Goal: Task Accomplishment & Management: Manage account settings

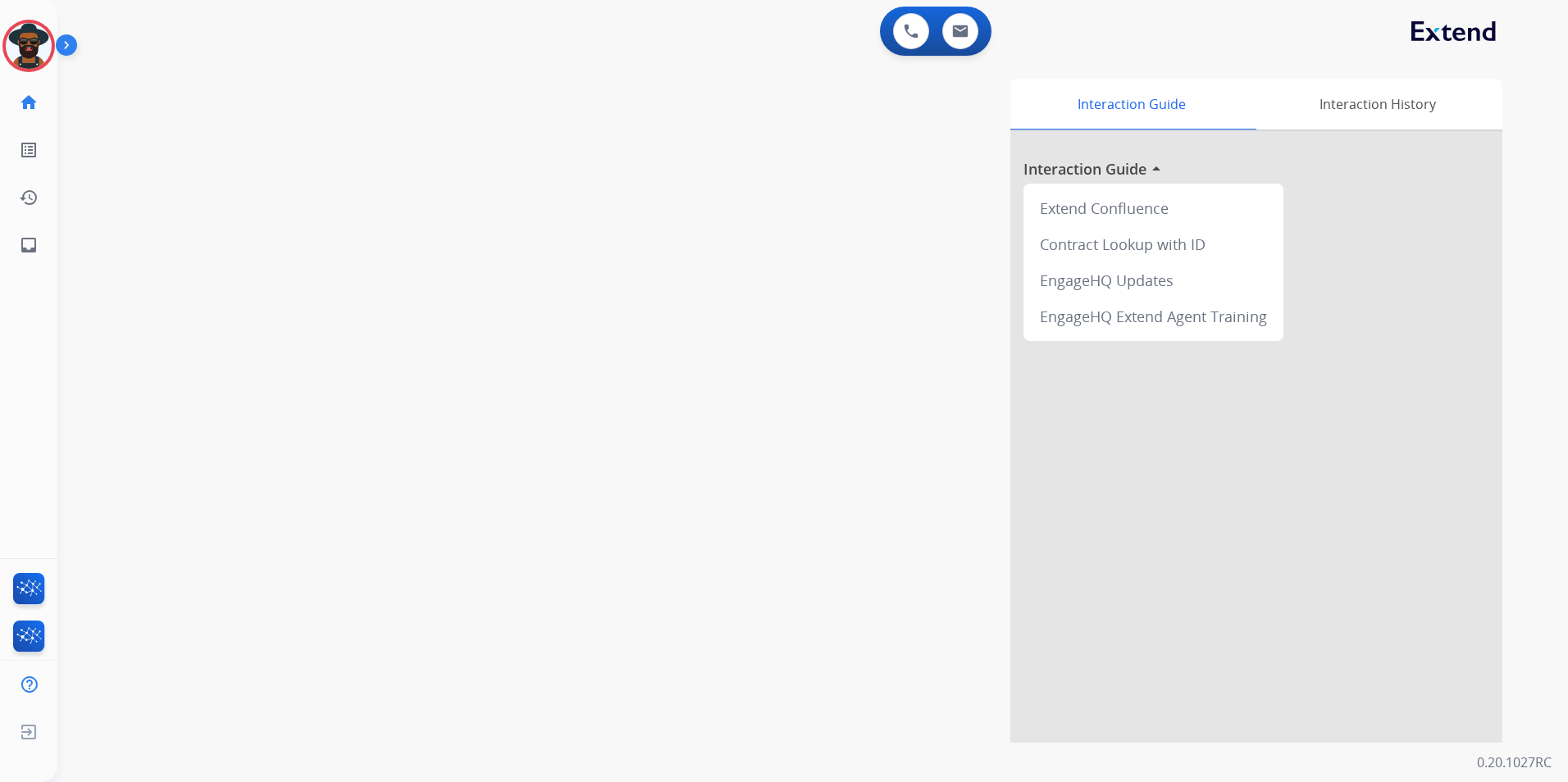
click at [68, 41] on img at bounding box center [69, 49] width 28 height 31
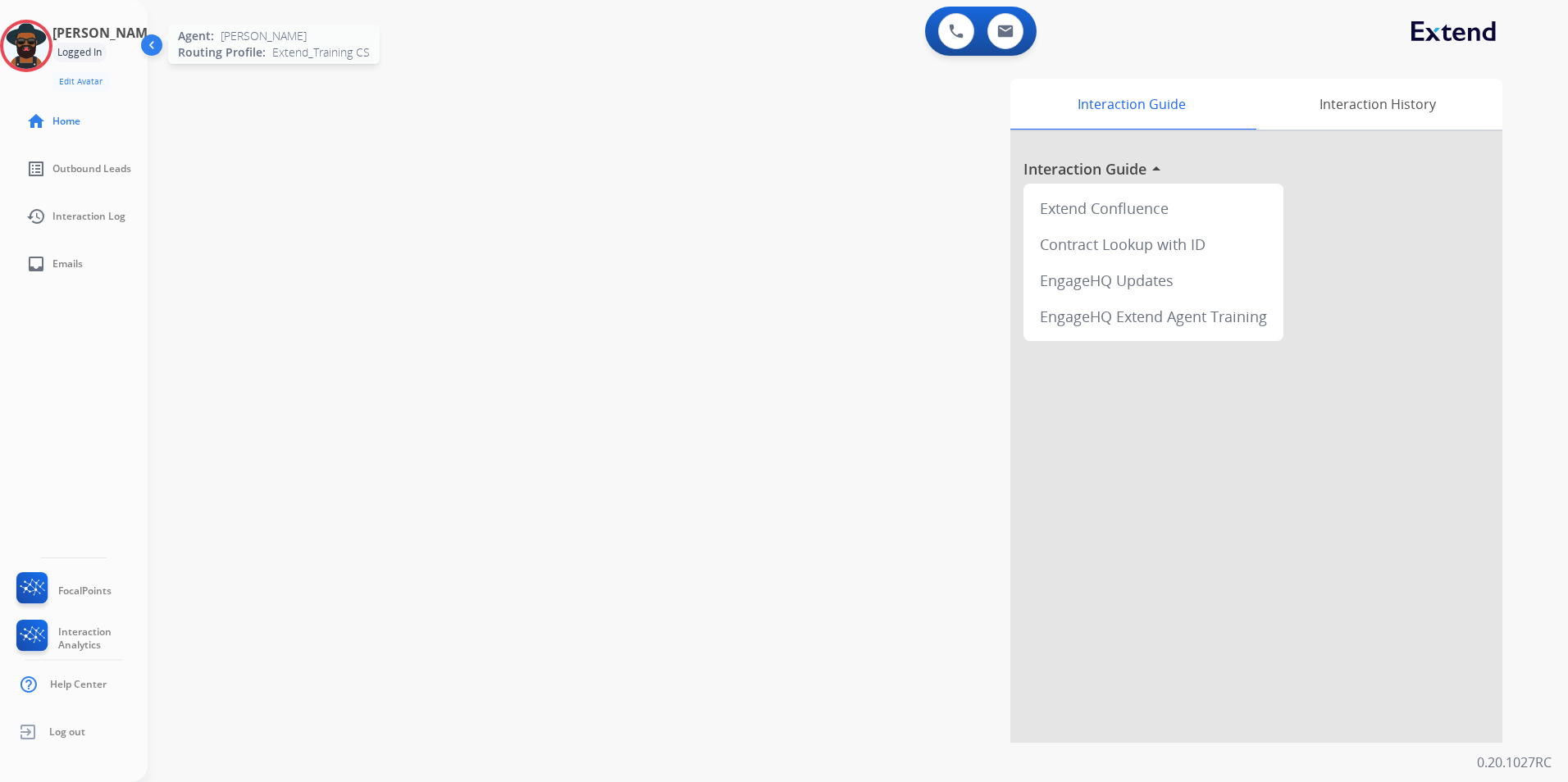
click at [49, 48] on img at bounding box center [26, 45] width 46 height 46
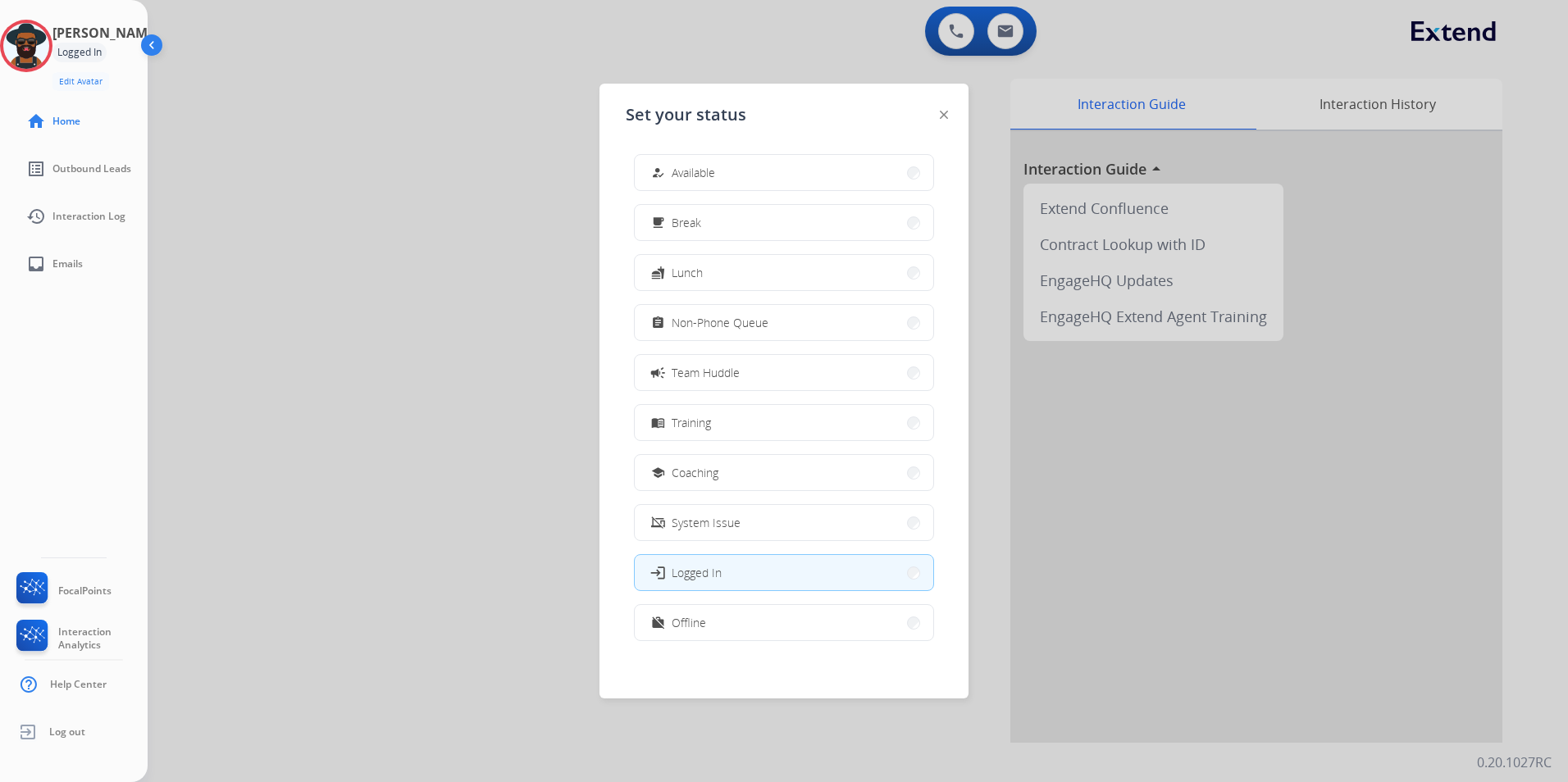
click at [153, 45] on img at bounding box center [153, 49] width 31 height 31
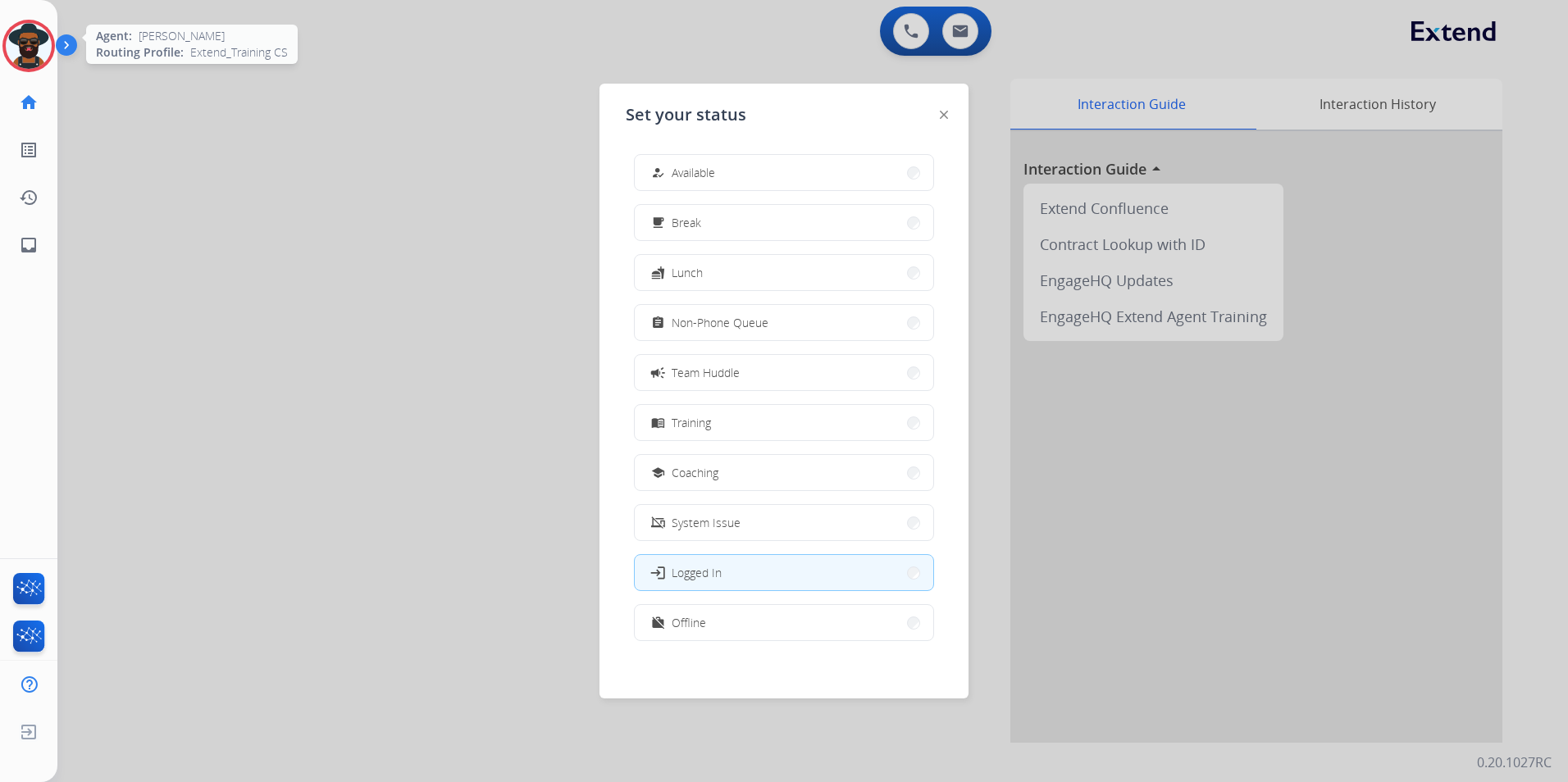
click at [51, 46] on img at bounding box center [29, 45] width 46 height 46
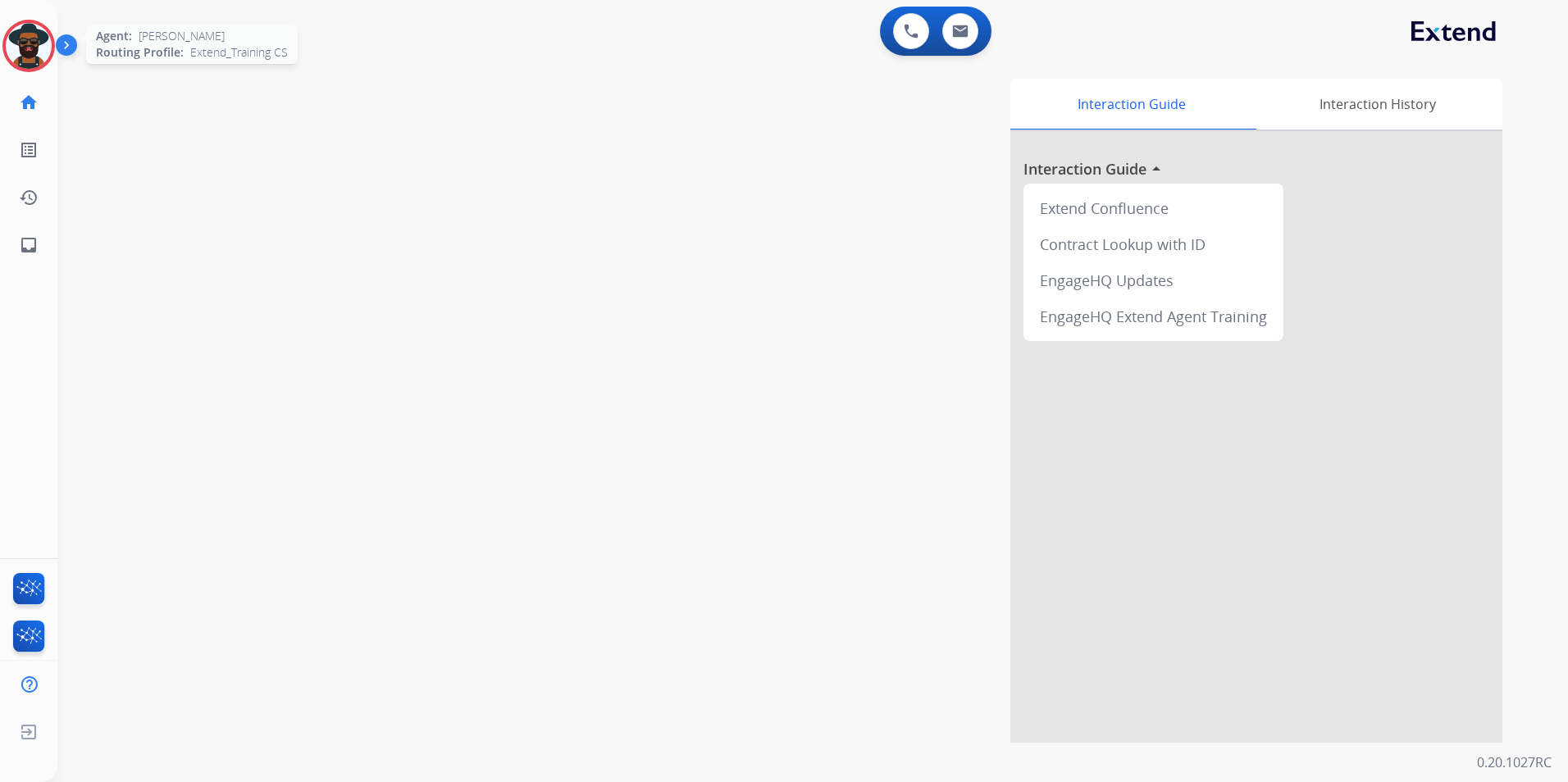
click at [36, 42] on img at bounding box center [29, 45] width 46 height 46
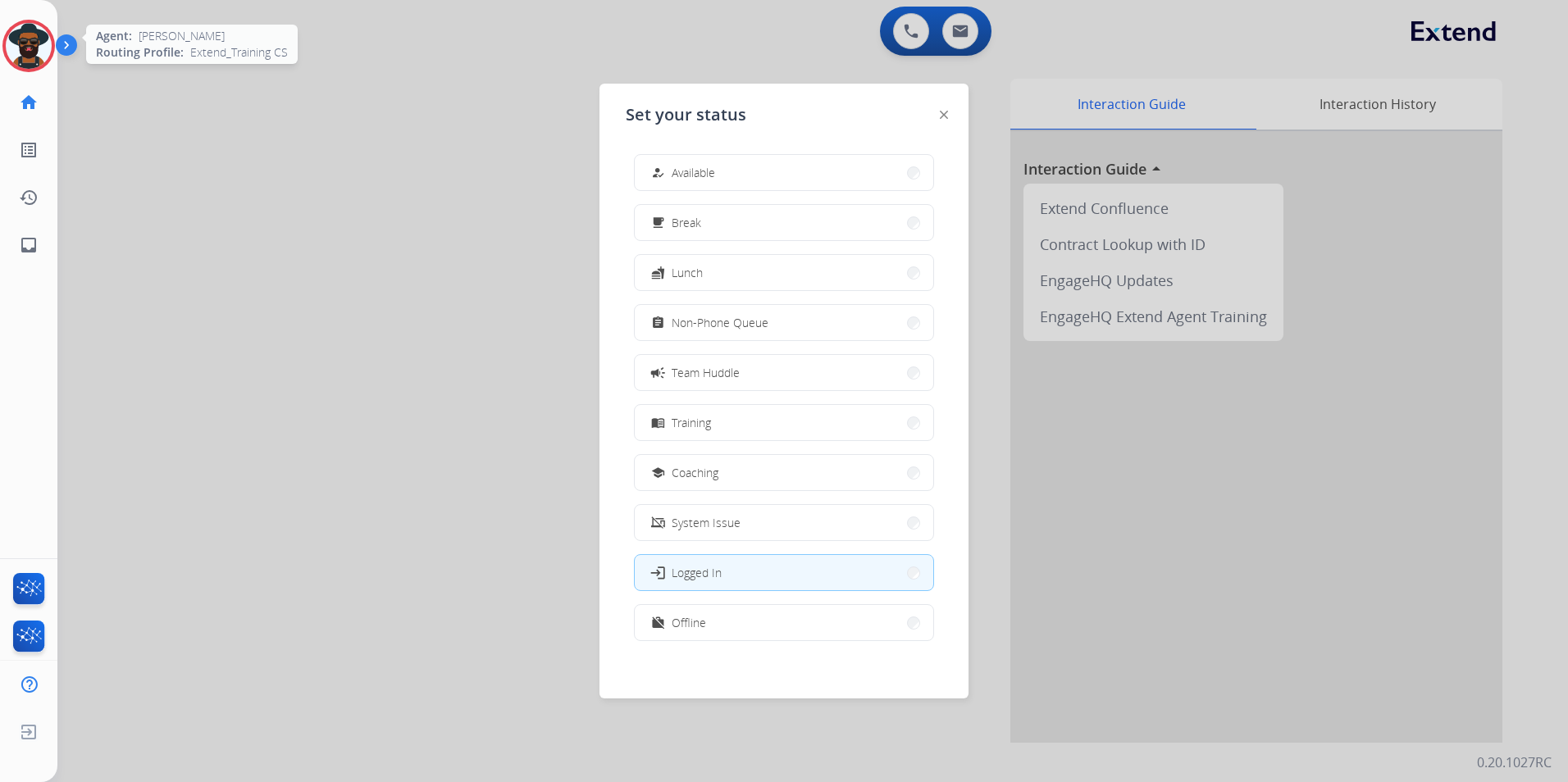
click at [42, 36] on img at bounding box center [29, 45] width 46 height 46
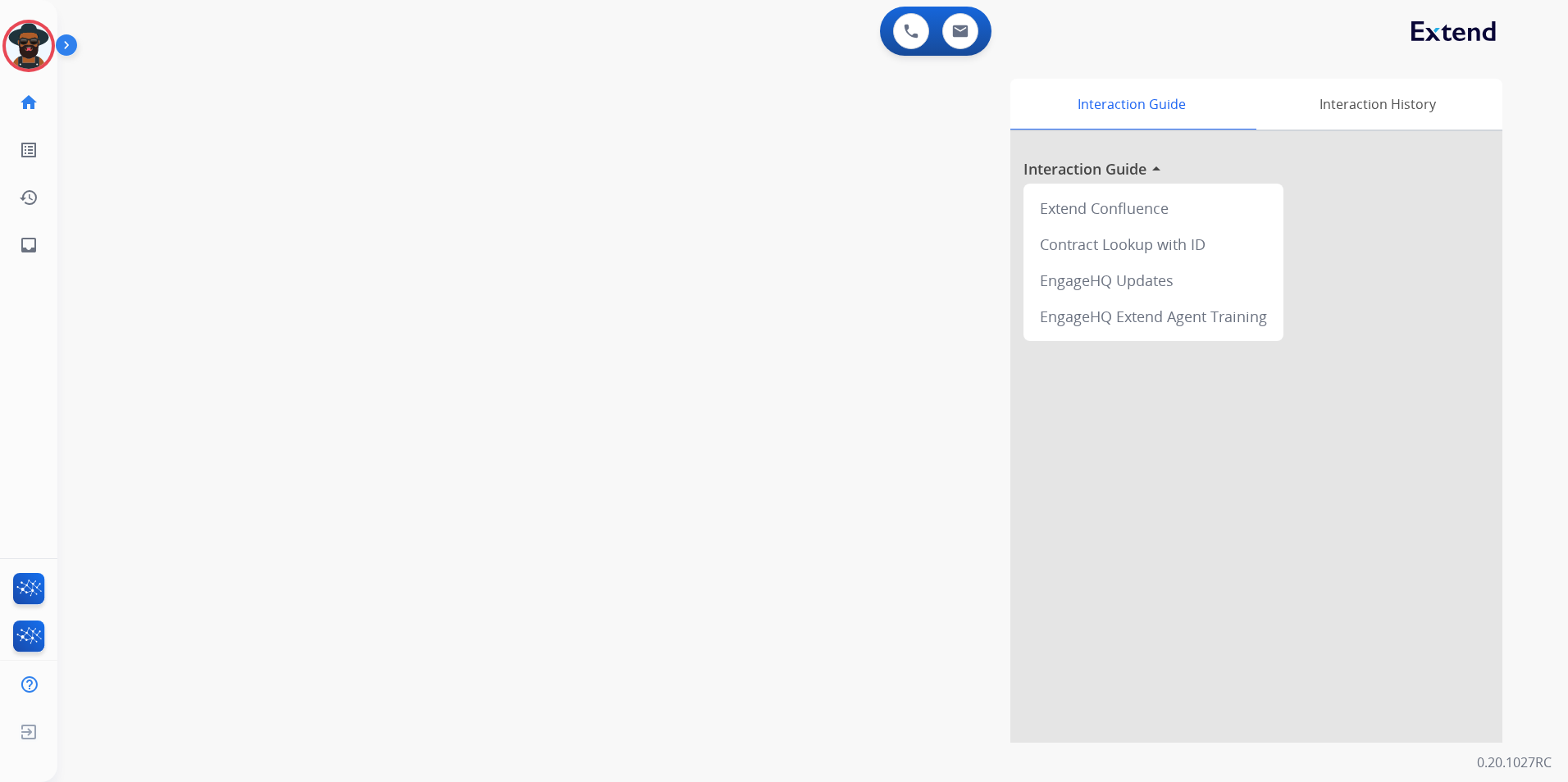
click at [74, 36] on img at bounding box center [69, 49] width 28 height 31
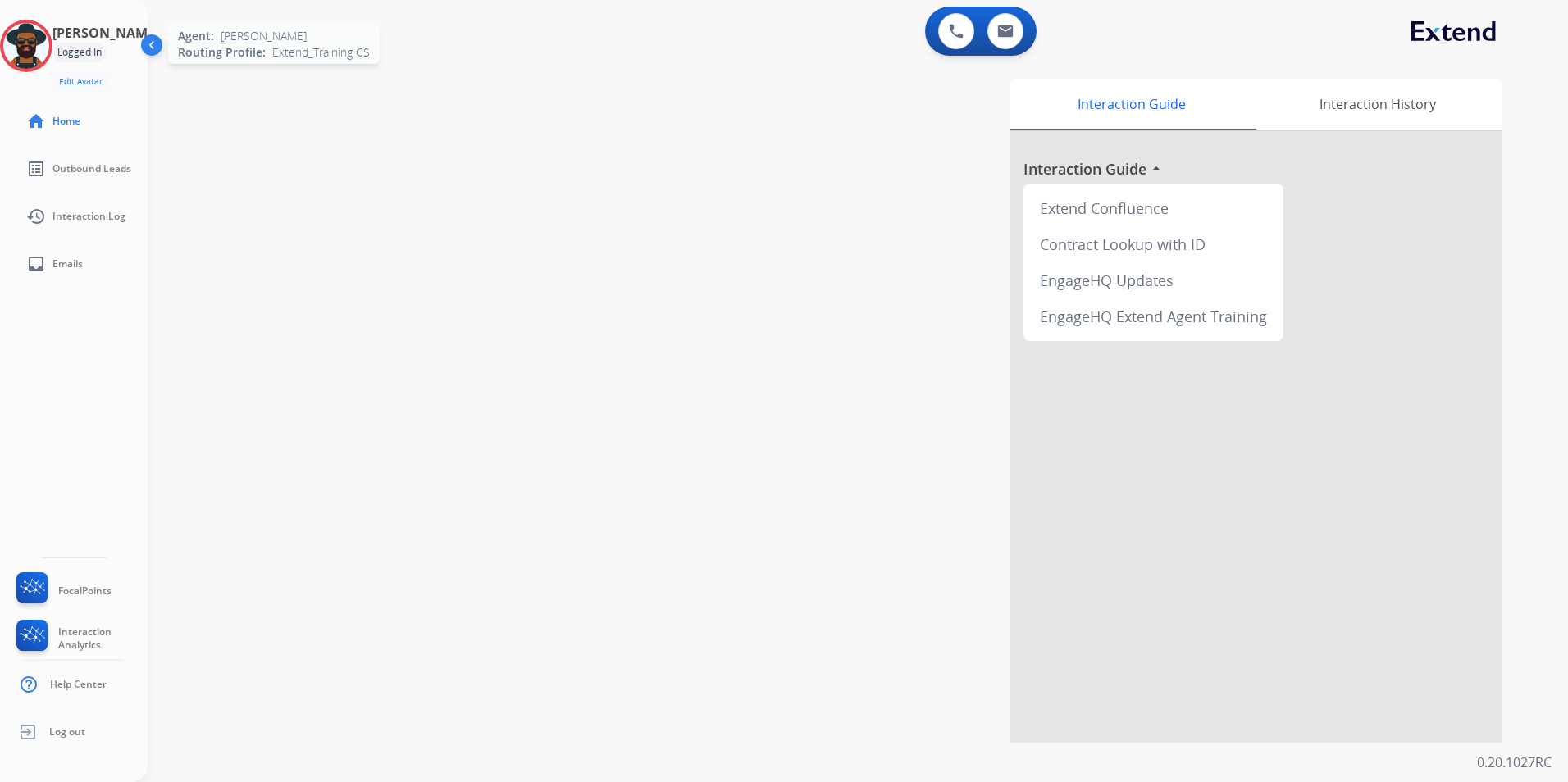
click at [23, 46] on img at bounding box center [26, 45] width 46 height 46
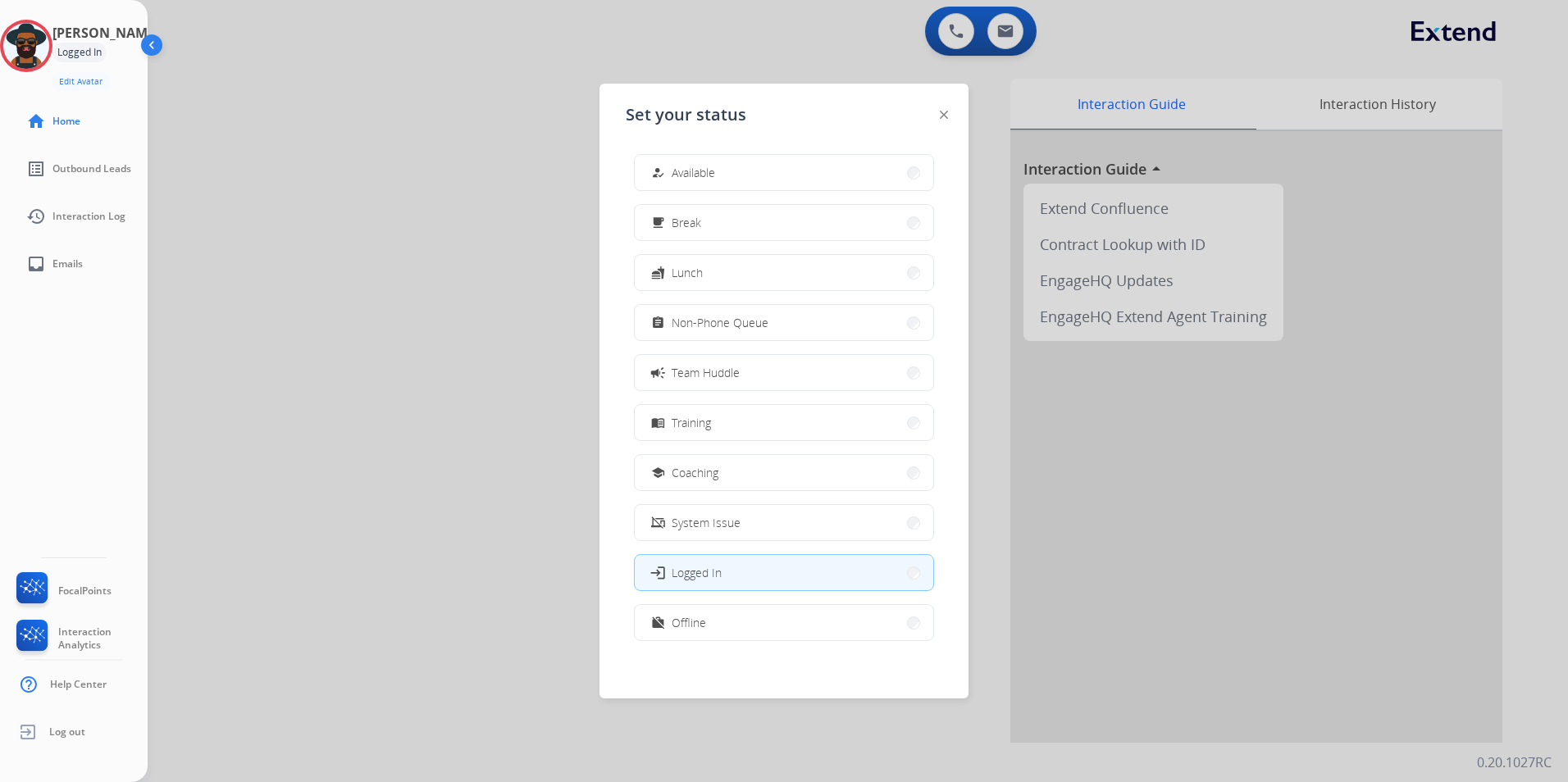
click at [68, 40] on div "Reginald Logged In Edit Avatar Agent: Reginald Routing Profile: Extend_Training…" at bounding box center [74, 55] width 147 height 71
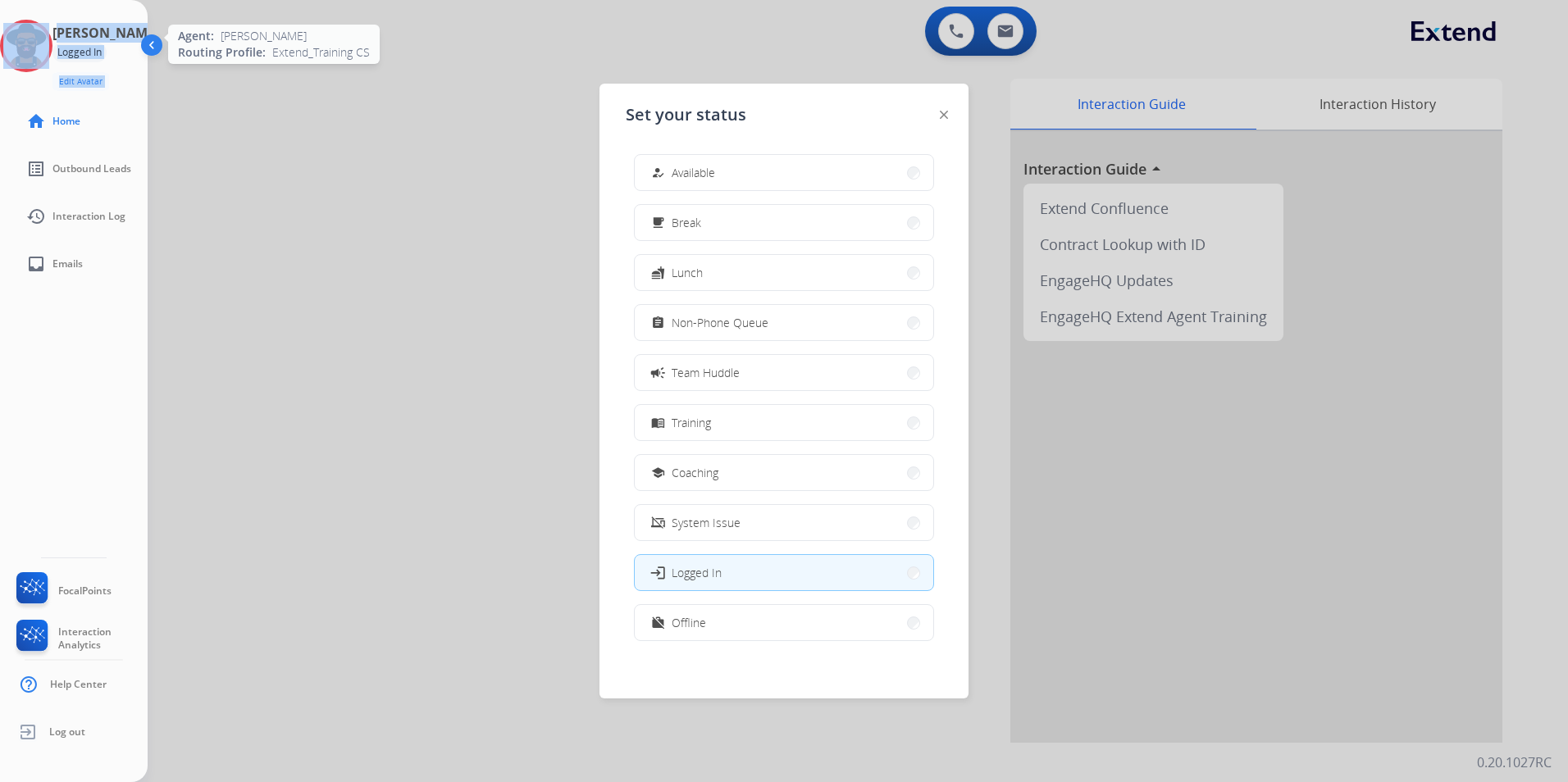
drag, startPoint x: 68, startPoint y: 40, endPoint x: 26, endPoint y: 47, distance: 42.6
click at [26, 47] on img at bounding box center [26, 45] width 46 height 46
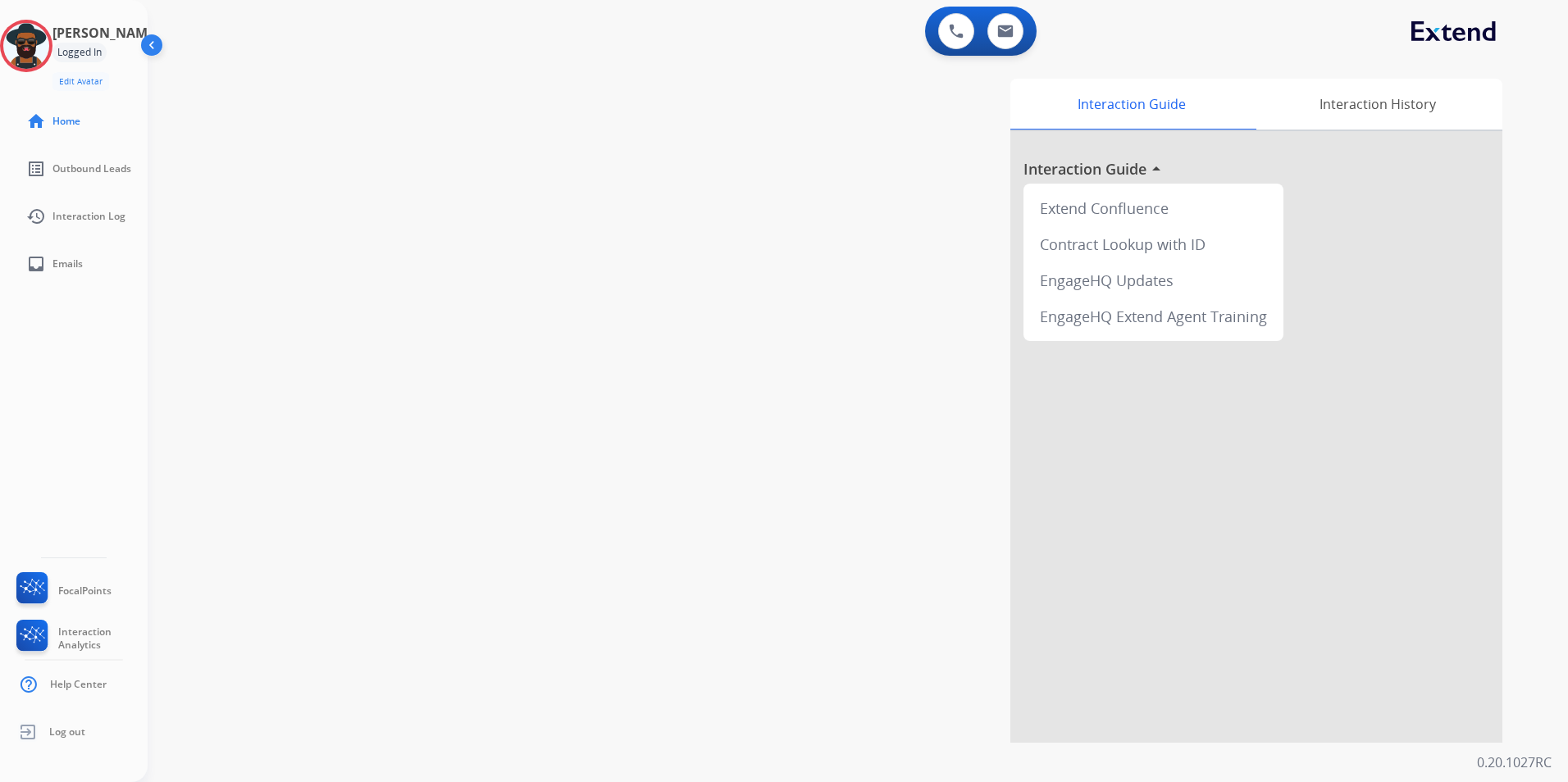
drag, startPoint x: 281, startPoint y: 160, endPoint x: 211, endPoint y: 136, distance: 74.0
click at [274, 159] on div "swap_horiz Break voice bridge close_fullscreen Connect 3-Way Call merge_type Se…" at bounding box center [837, 401] width 1381 height 684
click at [153, 43] on img at bounding box center [153, 49] width 31 height 31
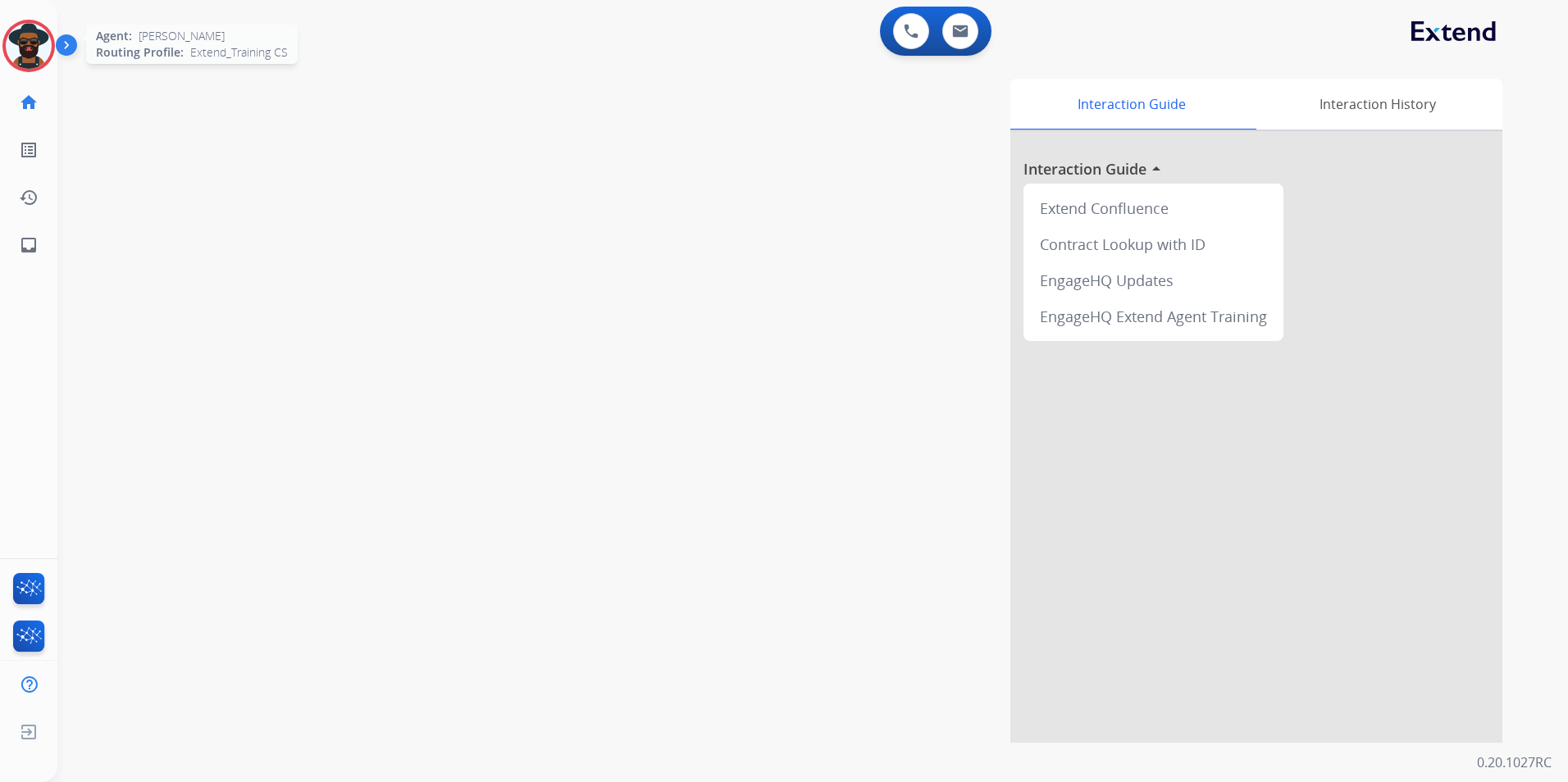
click at [29, 38] on img at bounding box center [29, 45] width 46 height 46
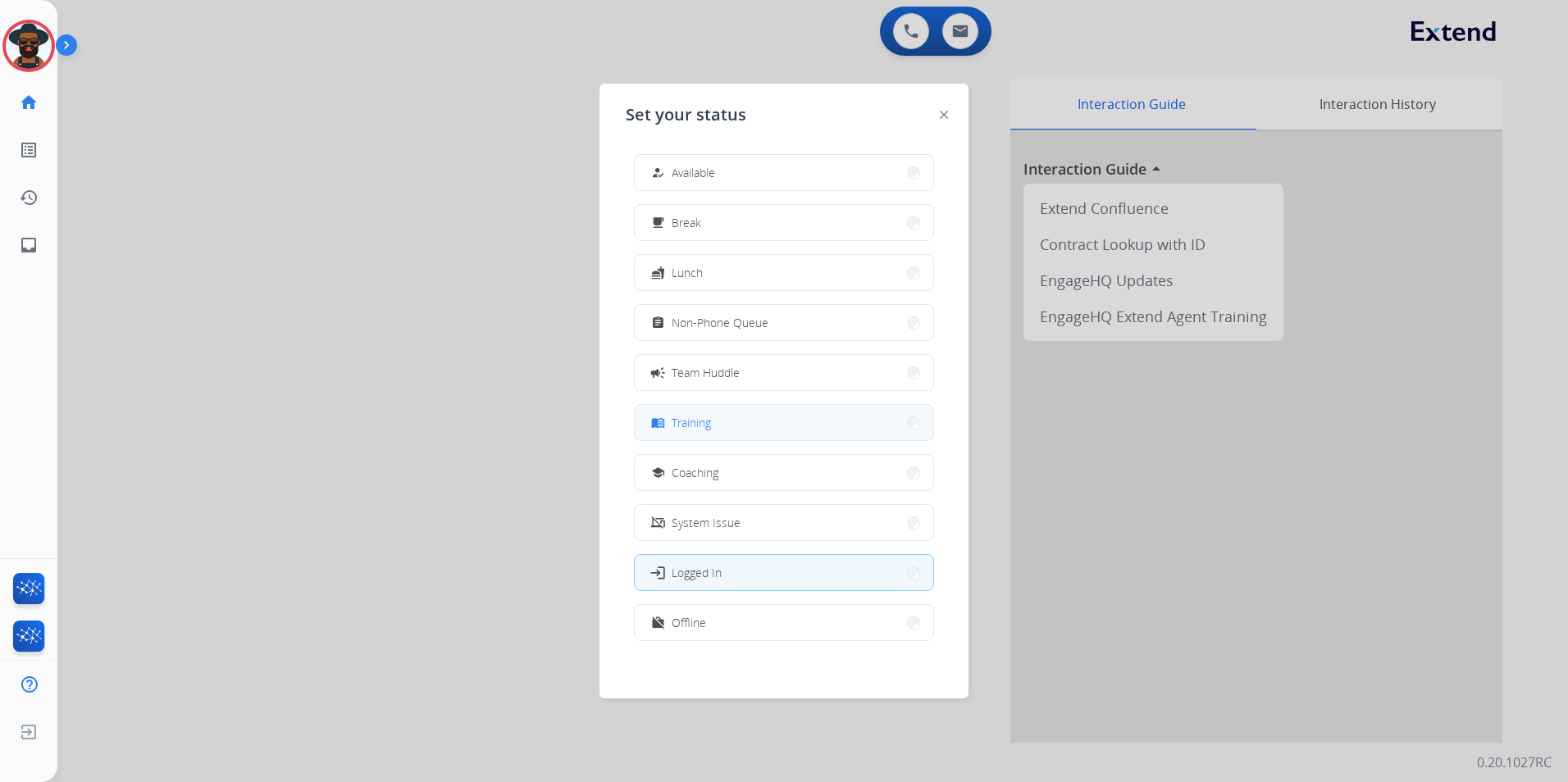
click at [674, 414] on div "menu_book Training" at bounding box center [679, 423] width 63 height 20
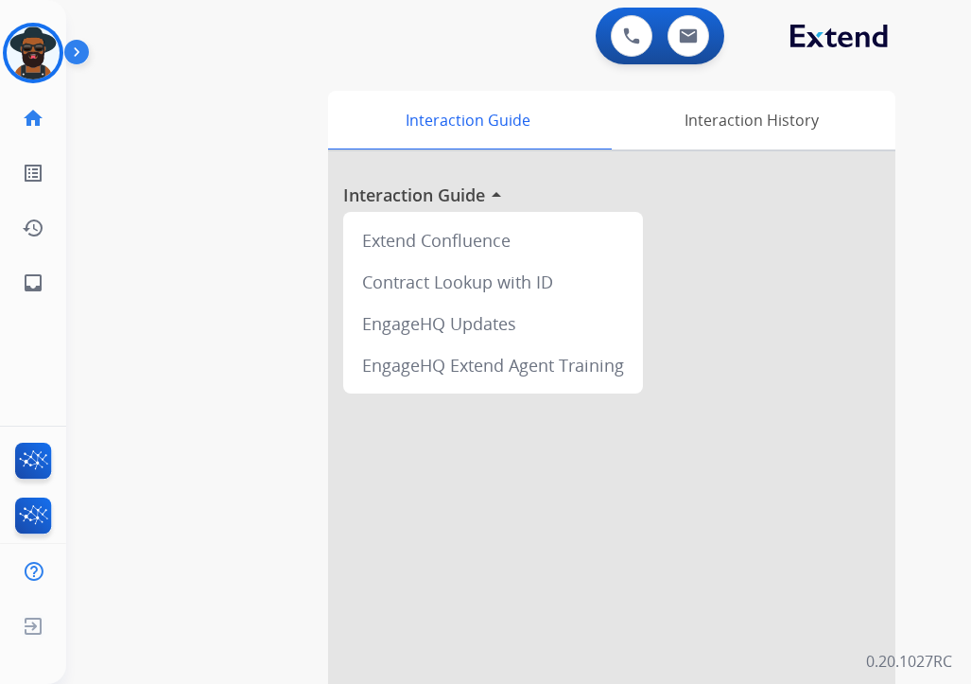
click at [78, 51] on img at bounding box center [80, 56] width 32 height 36
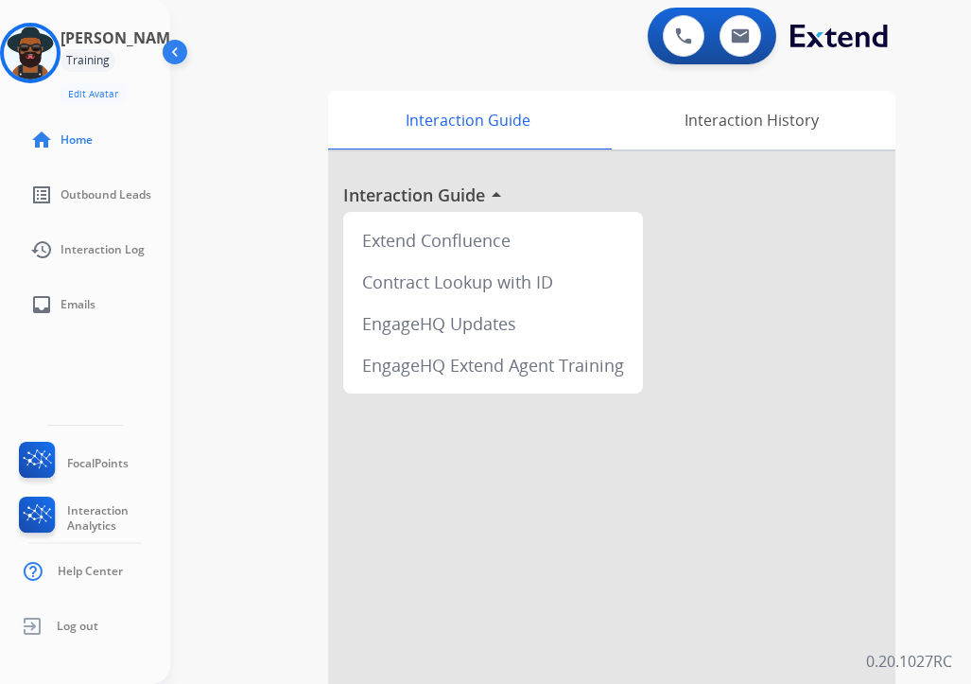
click at [179, 48] on img at bounding box center [177, 56] width 36 height 36
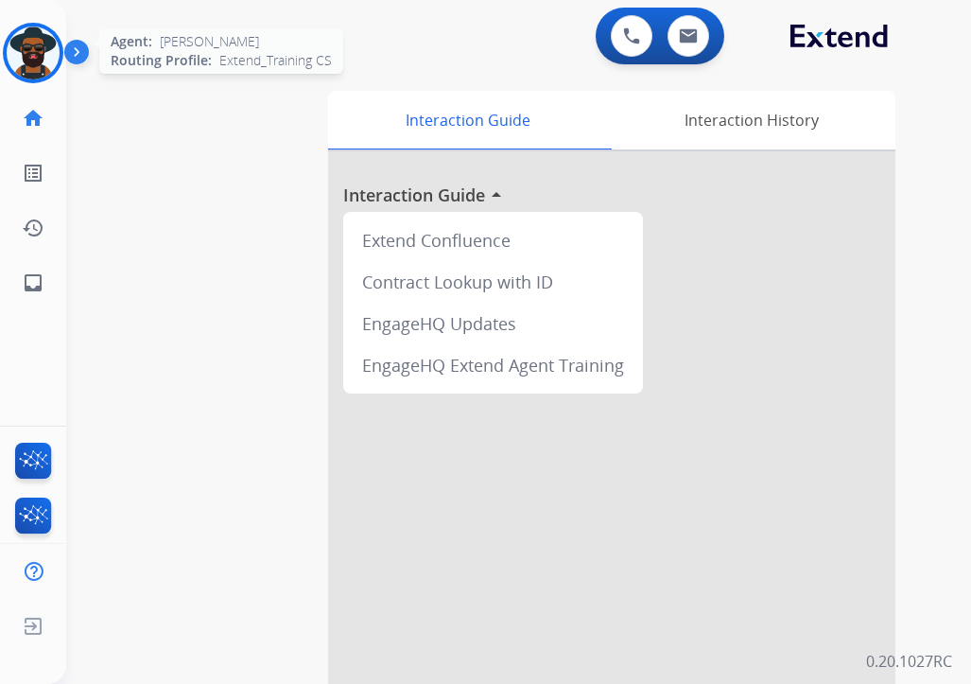
click at [37, 51] on img at bounding box center [33, 52] width 53 height 53
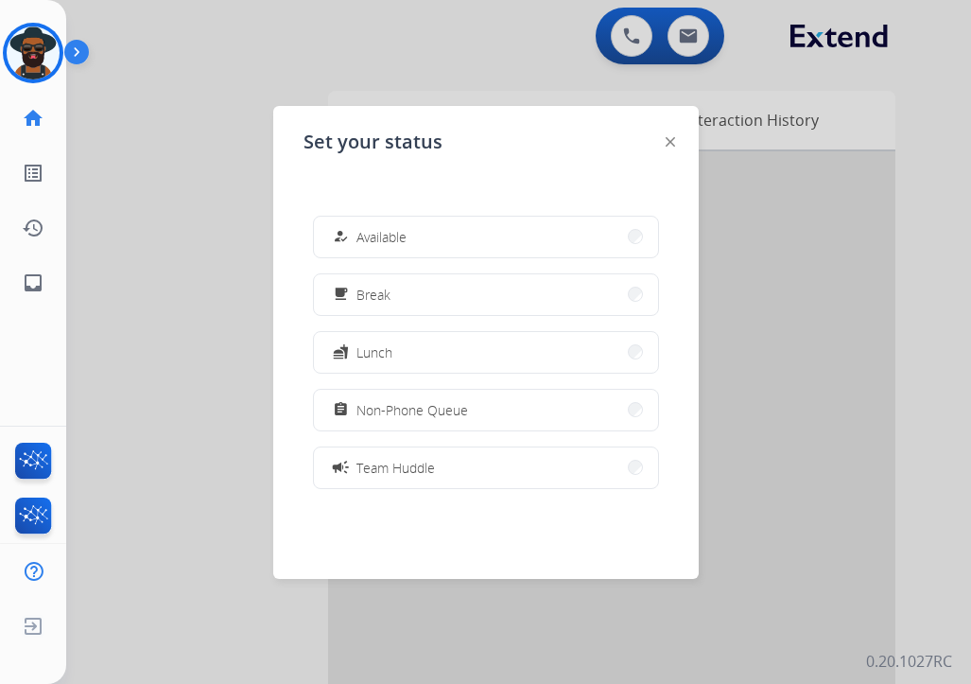
drag, startPoint x: 195, startPoint y: 401, endPoint x: 195, endPoint y: 345, distance: 55.8
click at [194, 398] on div at bounding box center [485, 342] width 971 height 684
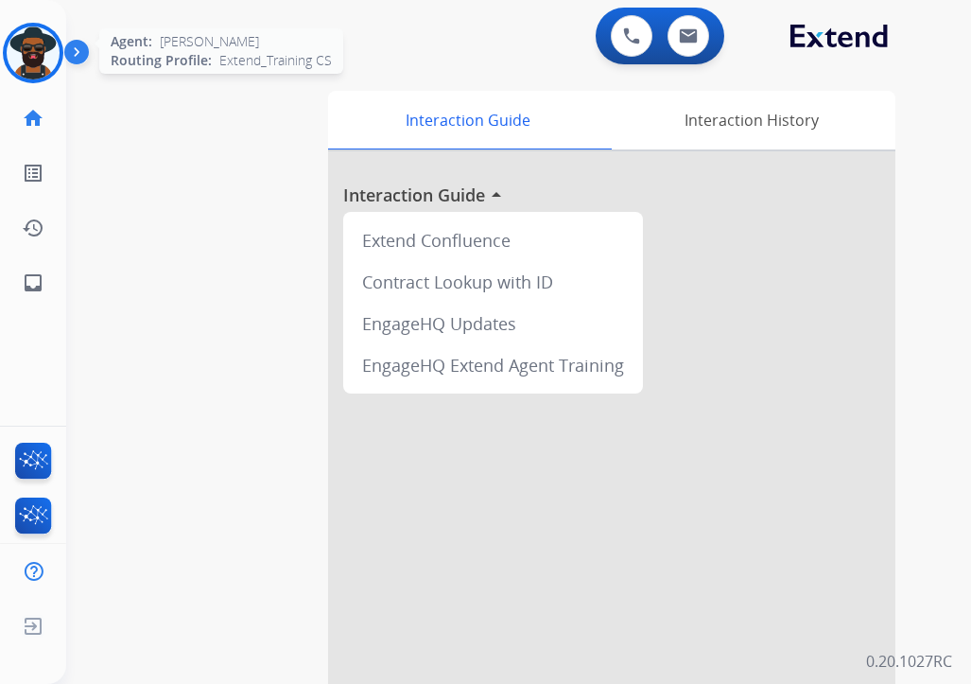
click at [29, 57] on img at bounding box center [33, 52] width 53 height 53
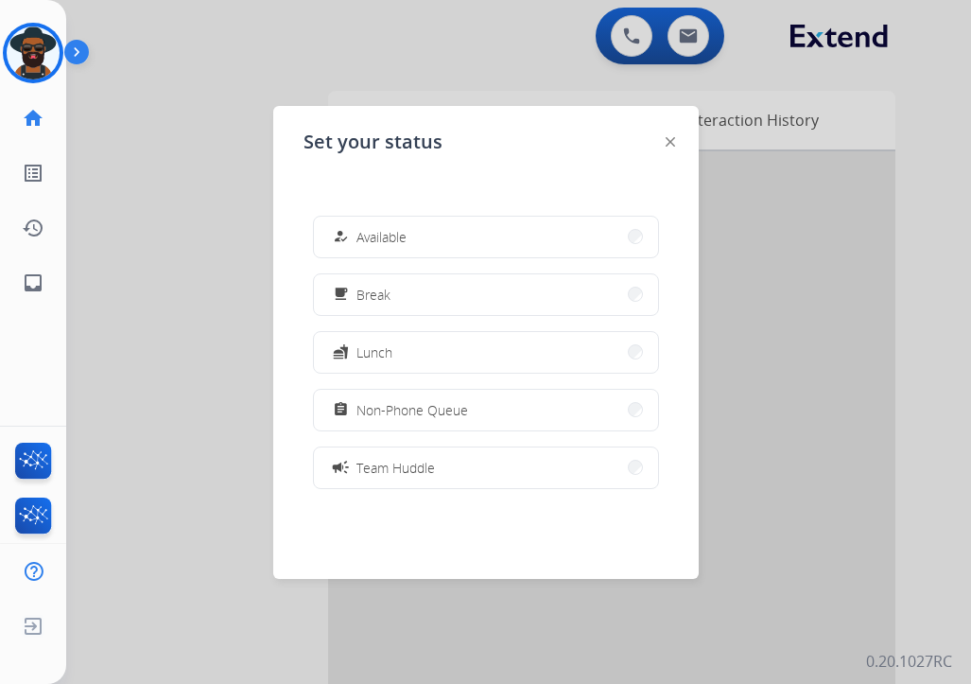
click at [196, 432] on div at bounding box center [485, 342] width 971 height 684
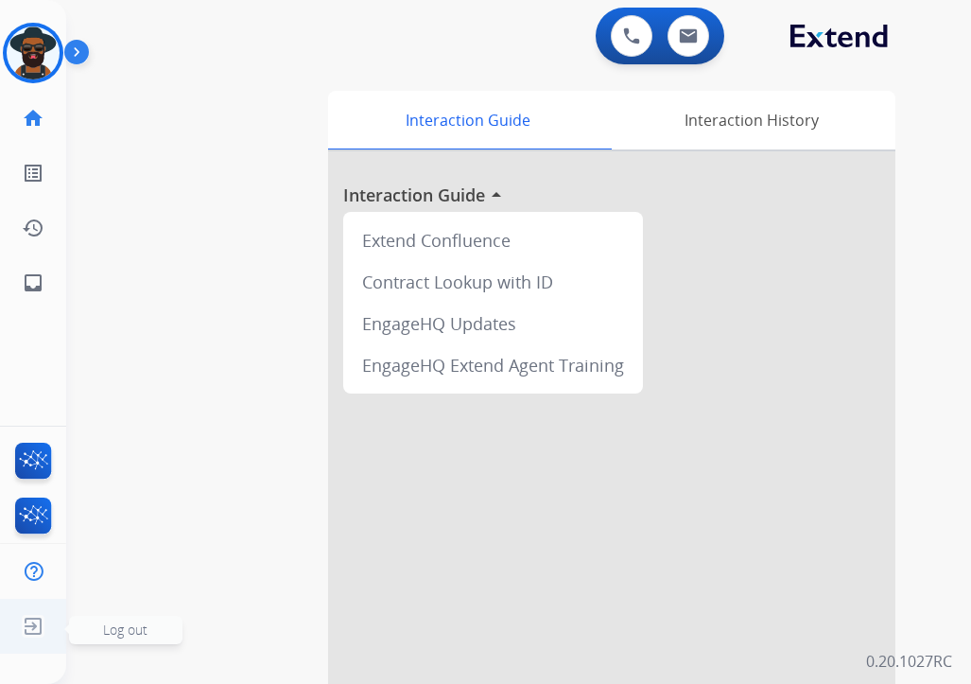
click at [31, 625] on img at bounding box center [33, 626] width 34 height 36
click at [124, 635] on span "Log out" at bounding box center [125, 630] width 44 height 18
